Goal: Task Accomplishment & Management: Complete application form

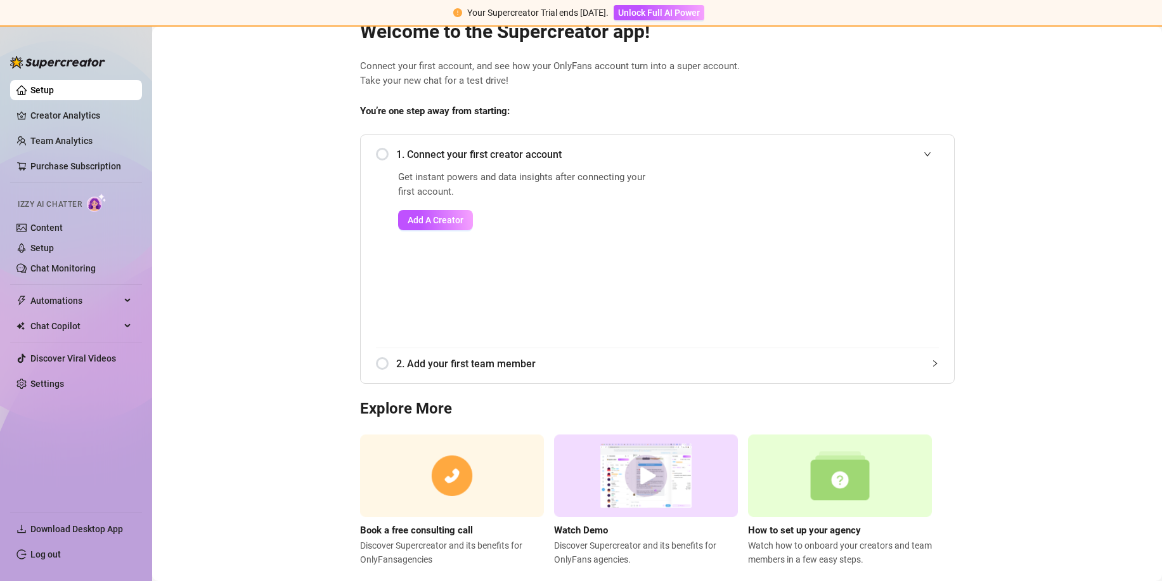
scroll to position [63, 0]
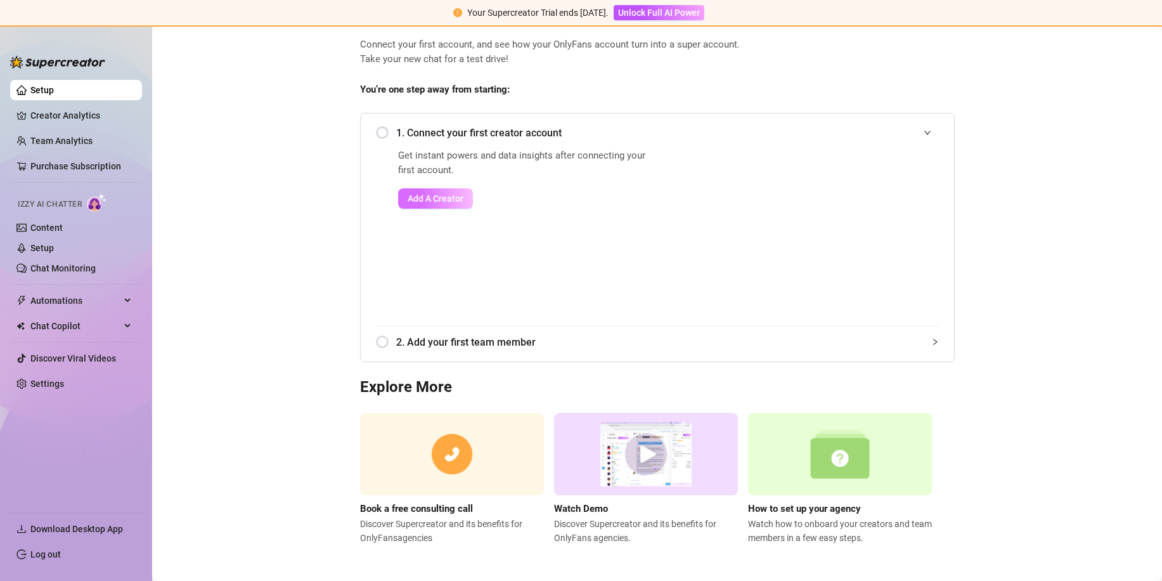
click at [426, 197] on span "Add A Creator" at bounding box center [436, 198] width 56 height 10
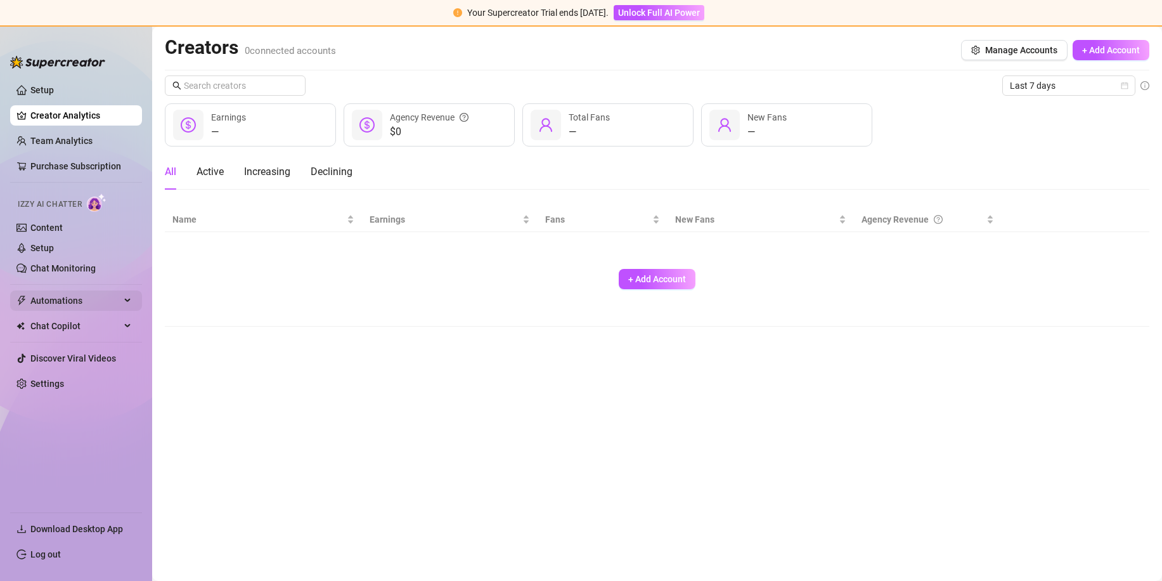
click at [93, 302] on span "Automations" at bounding box center [75, 300] width 90 height 20
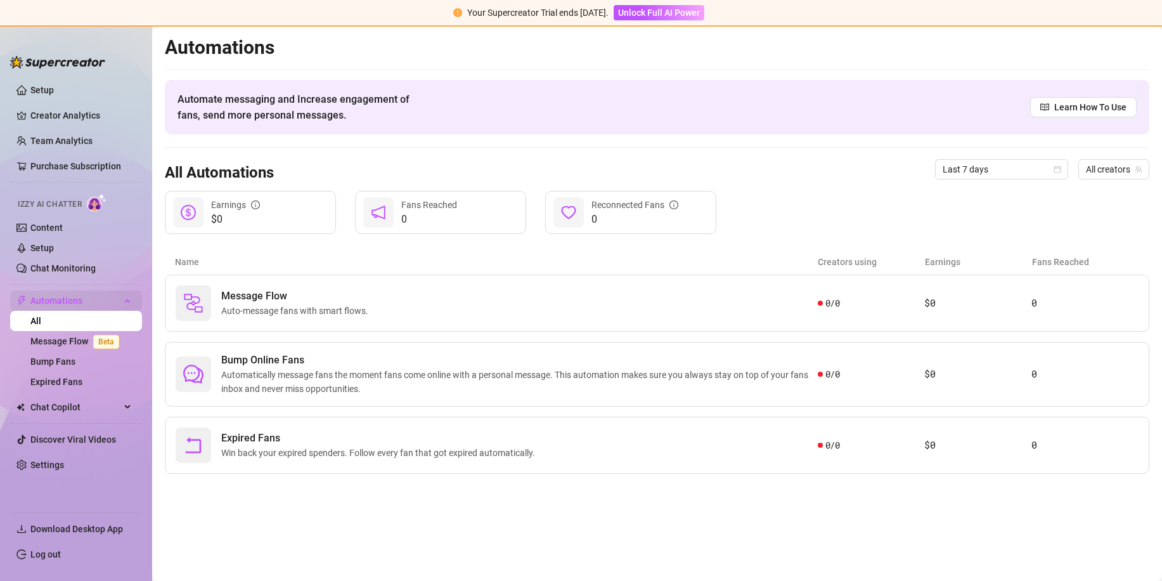
click at [93, 302] on span "Automations" at bounding box center [75, 300] width 90 height 20
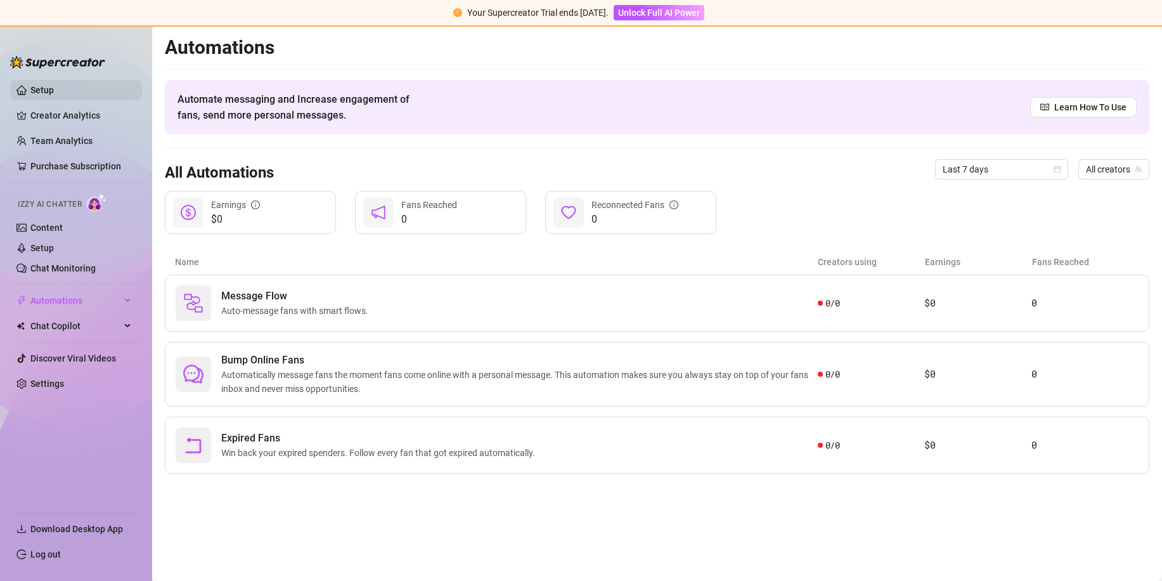
click at [49, 85] on link "Setup" at bounding box center [41, 90] width 23 height 10
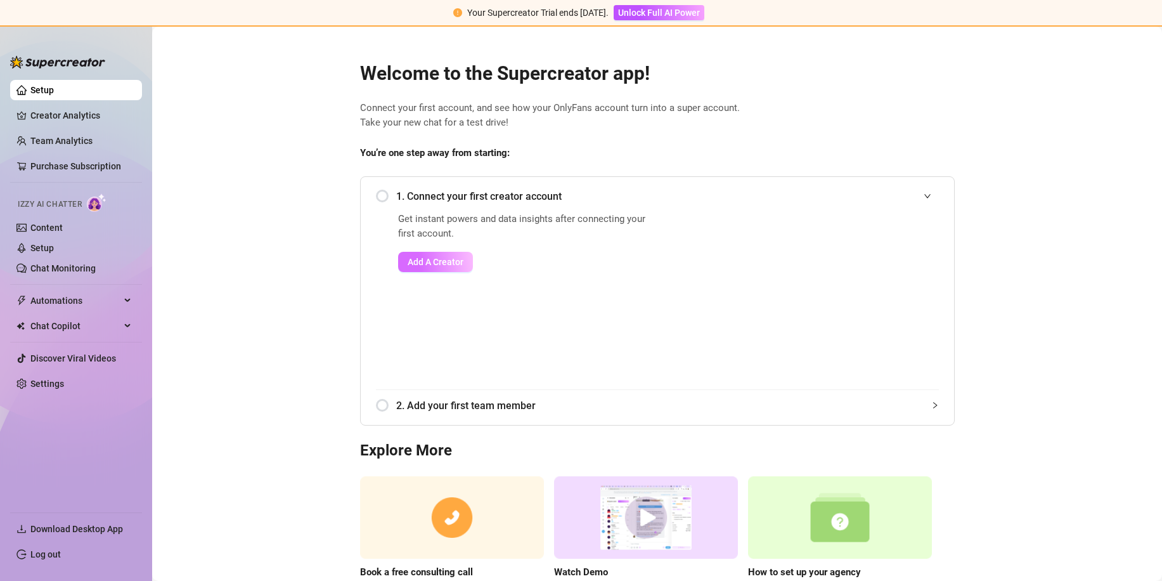
click at [452, 258] on span "Add A Creator" at bounding box center [436, 262] width 56 height 10
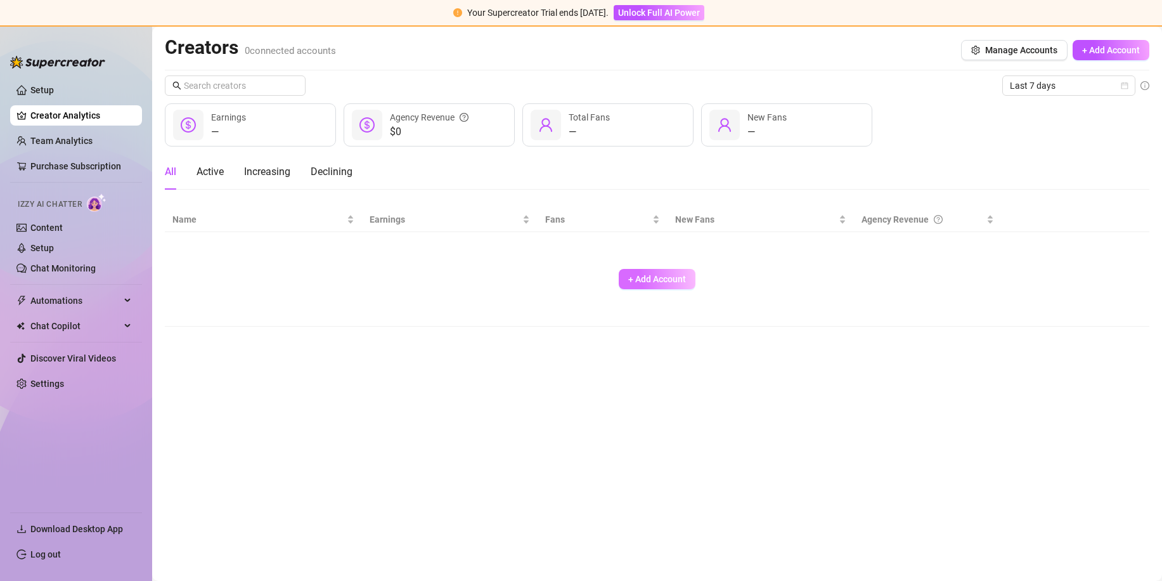
click at [648, 283] on span "+ Add Account" at bounding box center [657, 279] width 58 height 10
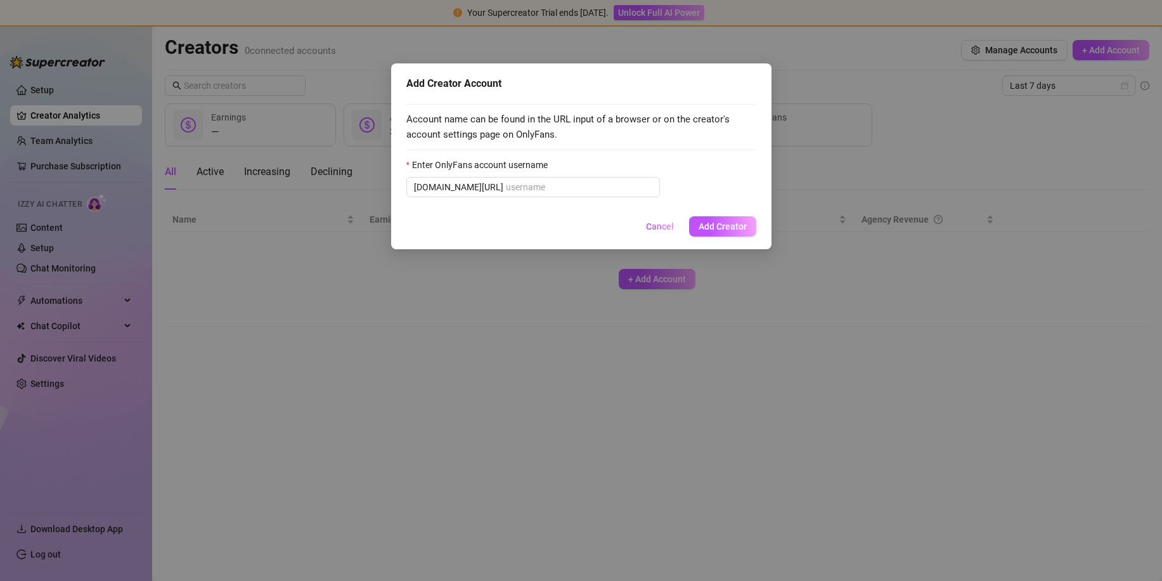
click at [665, 221] on span "Cancel" at bounding box center [660, 226] width 28 height 10
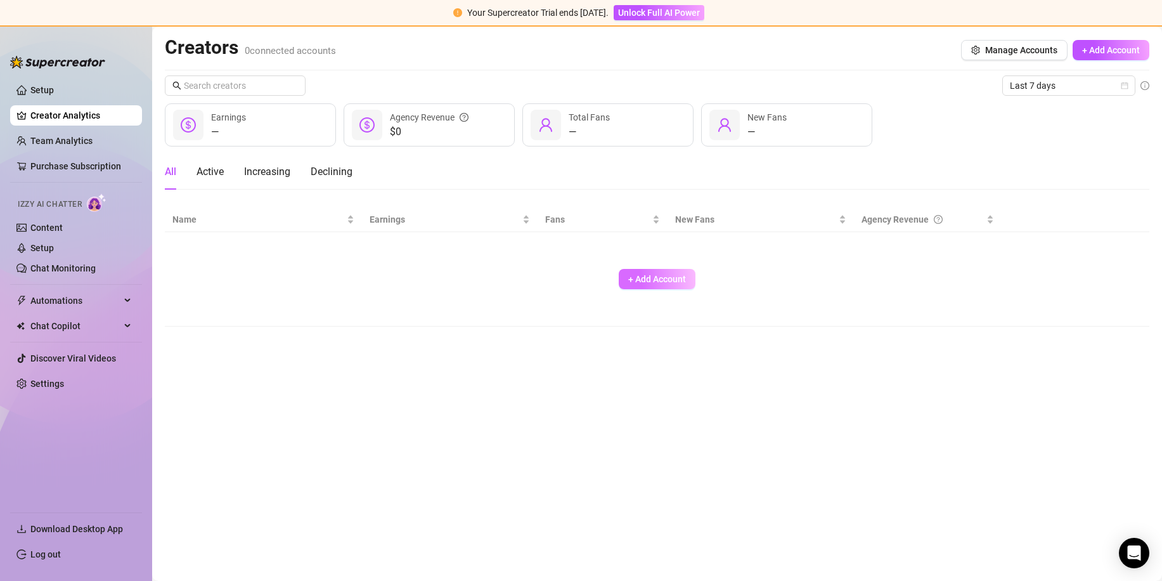
click at [647, 284] on span "+ Add Account" at bounding box center [657, 279] width 58 height 10
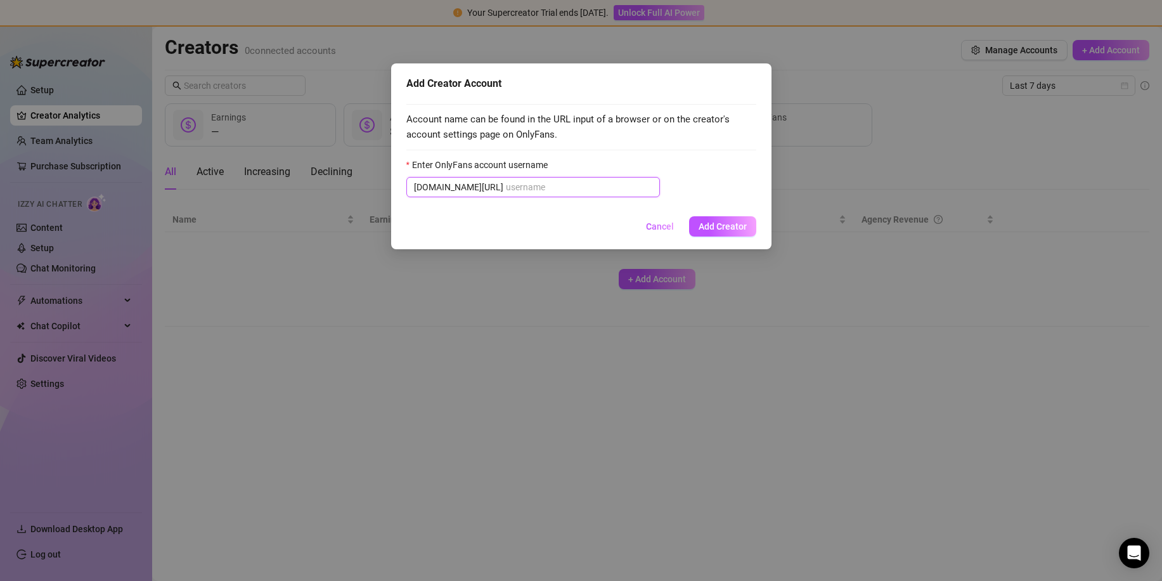
click at [506, 184] on input "Enter OnlyFans account username" at bounding box center [579, 187] width 146 height 14
paste input "/naominut/c17"
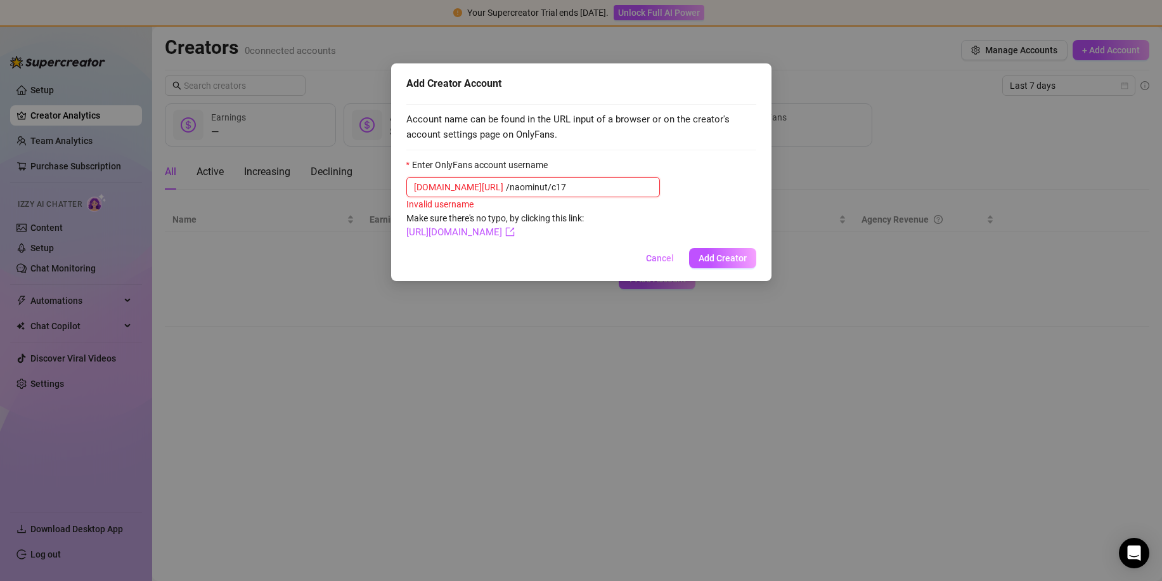
click at [506, 187] on input "/naominut/c17" at bounding box center [579, 187] width 146 height 14
click at [560, 180] on span "[DOMAIN_NAME][URL] naominut/c17" at bounding box center [533, 187] width 254 height 20
click at [556, 188] on input "naominut/c17" at bounding box center [579, 187] width 146 height 14
click at [497, 230] on link "[URL][DOMAIN_NAME]" at bounding box center [460, 231] width 108 height 11
click at [540, 185] on input "naominut/c17" at bounding box center [579, 187] width 146 height 14
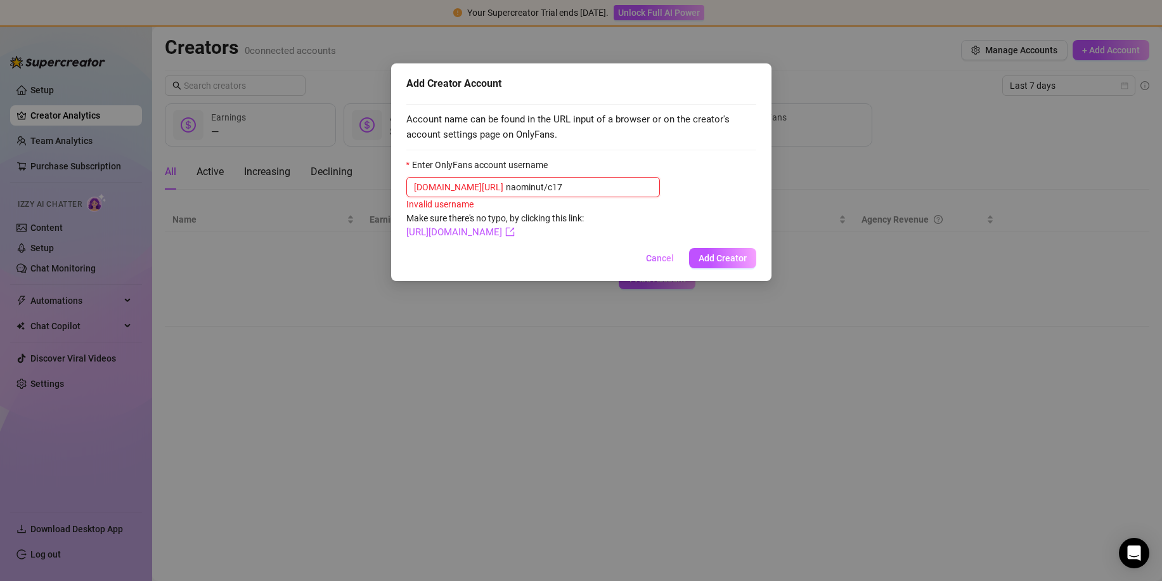
click at [561, 188] on input "naominut/c17" at bounding box center [579, 187] width 146 height 14
paste input "@naominut"
click at [708, 259] on span "Add Creator" at bounding box center [723, 258] width 48 height 10
click at [506, 189] on input "@naominut" at bounding box center [579, 187] width 146 height 14
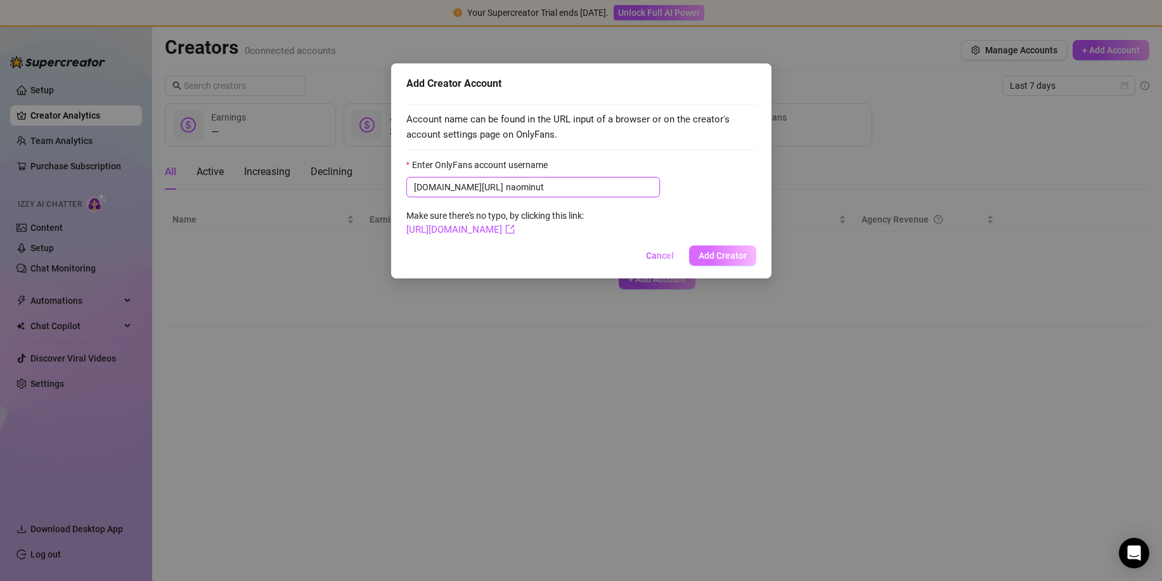
type input "naominut"
click at [731, 257] on span "Add Creator" at bounding box center [723, 255] width 48 height 10
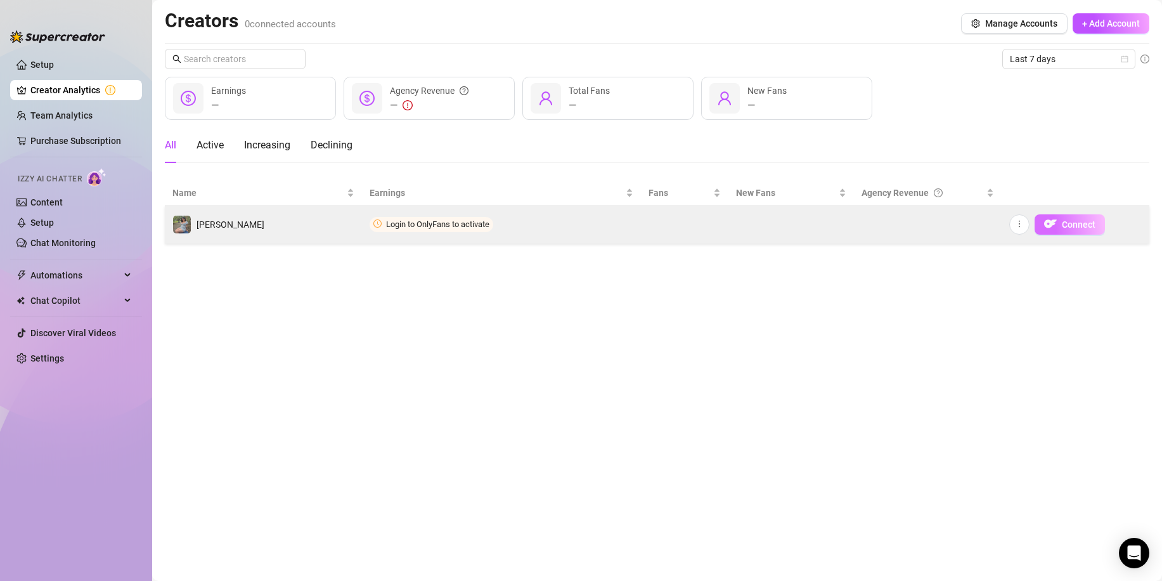
click at [1061, 226] on button "Connect" at bounding box center [1070, 224] width 70 height 20
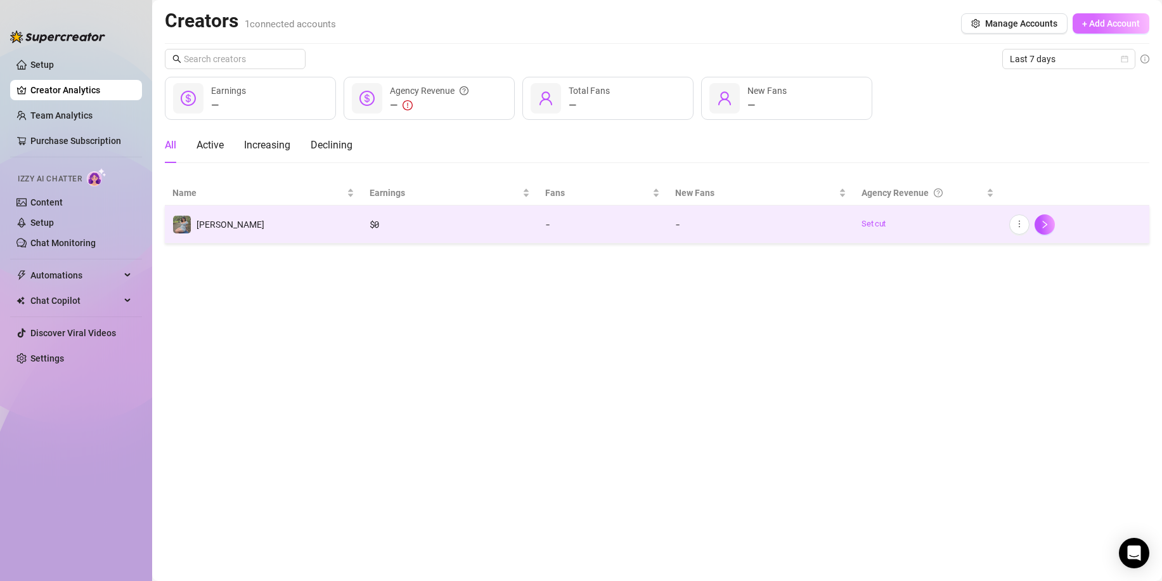
click at [1080, 29] on button "+ Add Account" at bounding box center [1111, 23] width 77 height 20
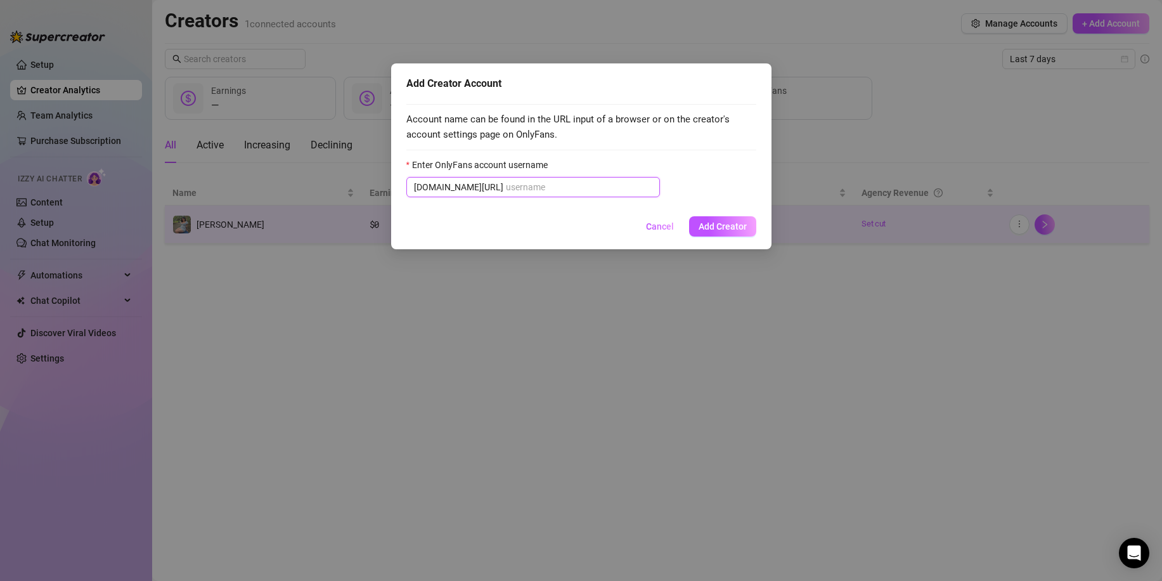
click at [526, 186] on input "Enter OnlyFans account username" at bounding box center [579, 187] width 146 height 14
click at [506, 183] on input "Enter OnlyFans account username" at bounding box center [579, 187] width 146 height 14
paste input "@nuutnaomi"
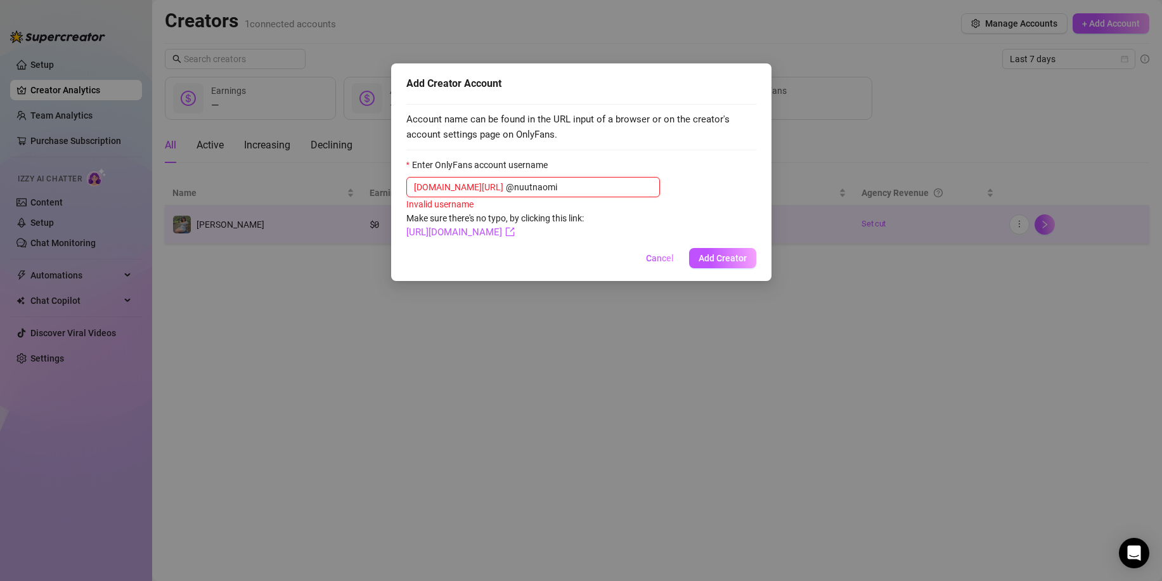
click at [506, 185] on input "@nuutnaomi" at bounding box center [579, 187] width 146 height 14
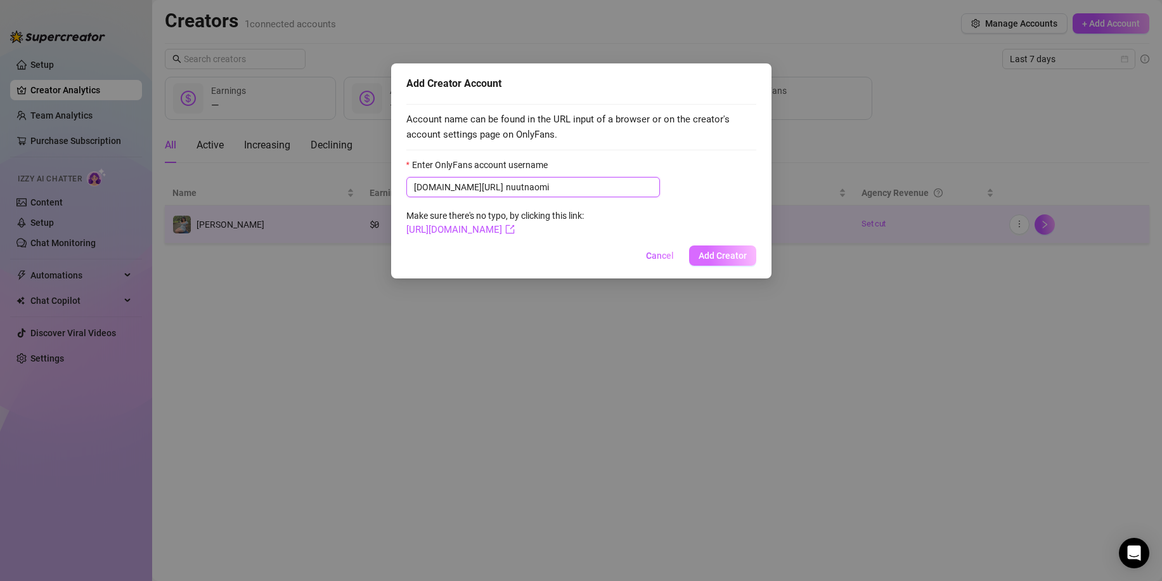
type input "nuutnaomi"
click at [730, 255] on span "Add Creator" at bounding box center [723, 255] width 48 height 10
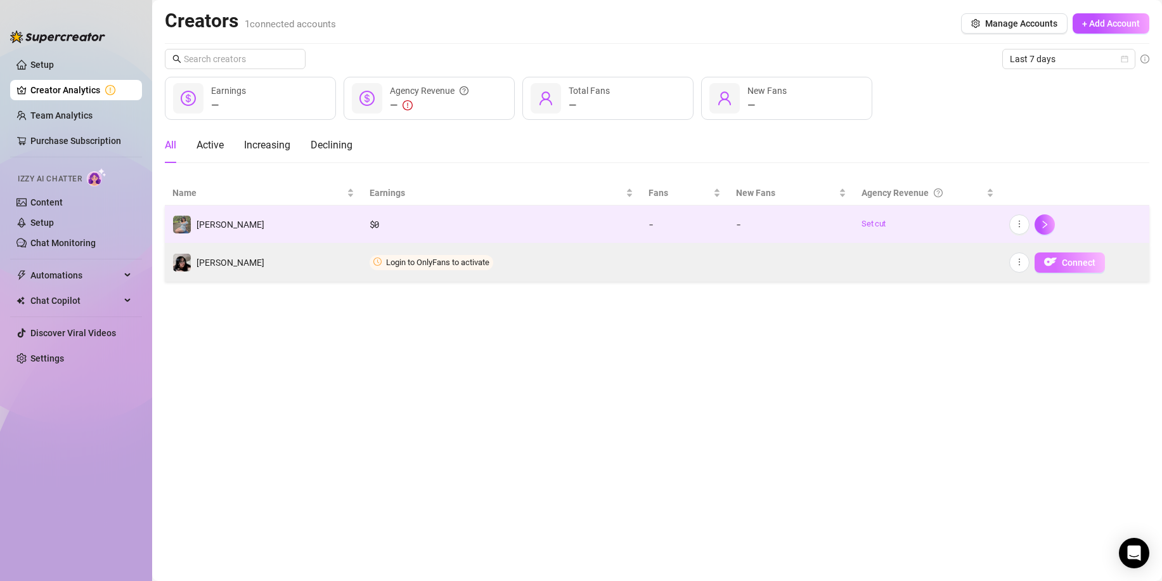
click at [1069, 258] on span "Connect" at bounding box center [1079, 262] width 34 height 10
click at [1045, 262] on img "button" at bounding box center [1050, 262] width 13 height 13
